Goal: Transaction & Acquisition: Purchase product/service

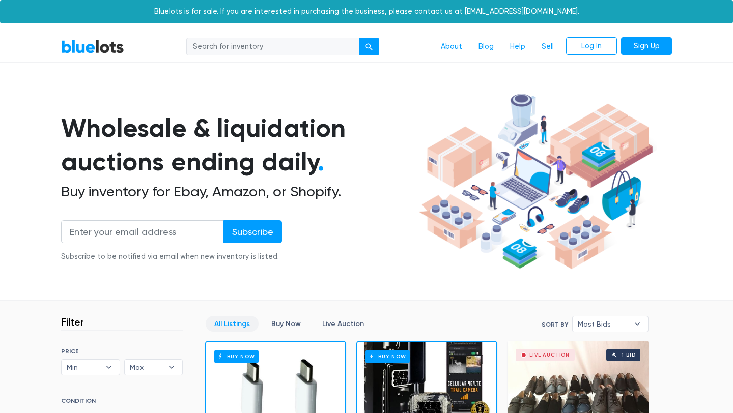
click at [257, 46] on input "search" at bounding box center [272, 47] width 173 height 18
type input "intimates"
click at [359, 38] on button "submit" at bounding box center [369, 47] width 20 height 18
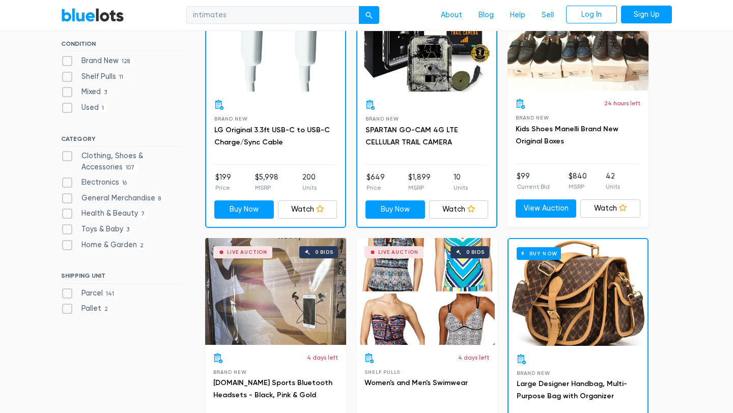
scroll to position [438, 0]
